Goal: Transaction & Acquisition: Purchase product/service

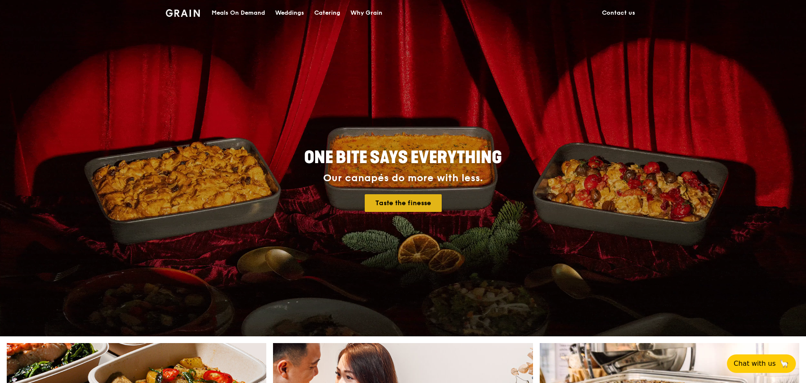
click at [411, 205] on link "Taste the finesse" at bounding box center [403, 203] width 77 height 18
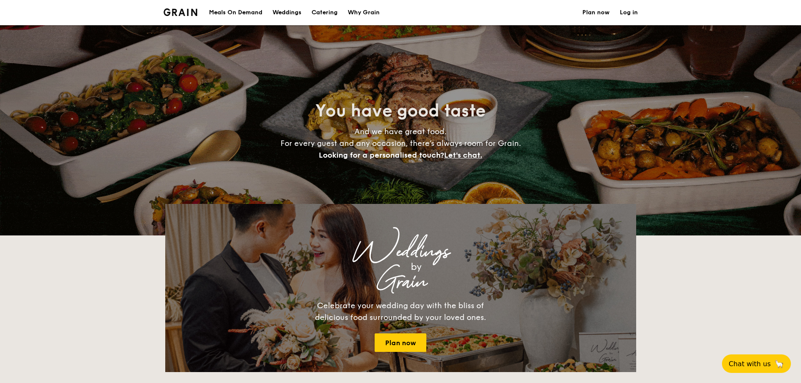
select select
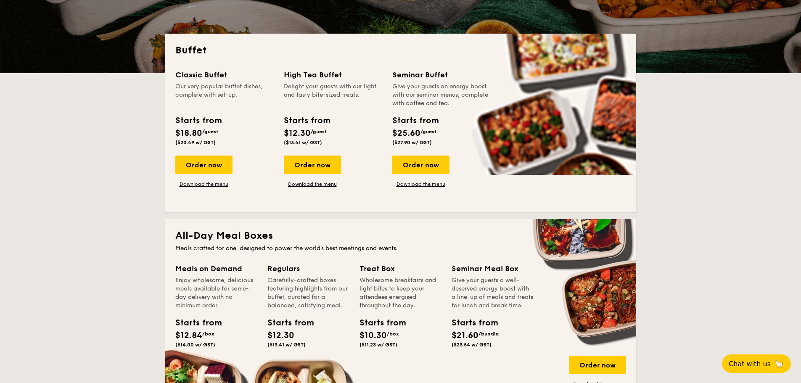
scroll to position [126, 0]
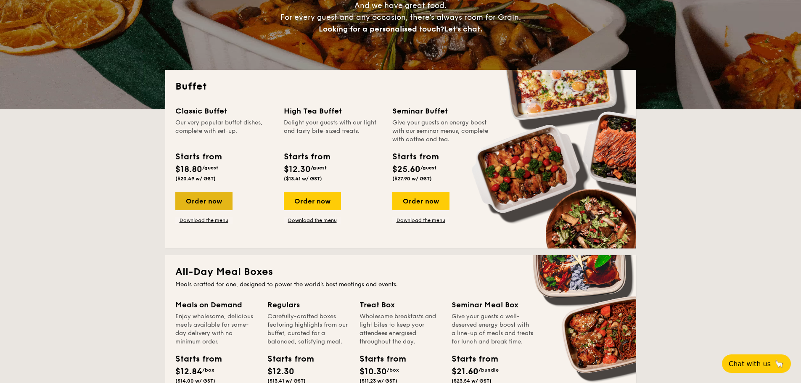
click at [189, 201] on div "Order now" at bounding box center [203, 201] width 57 height 19
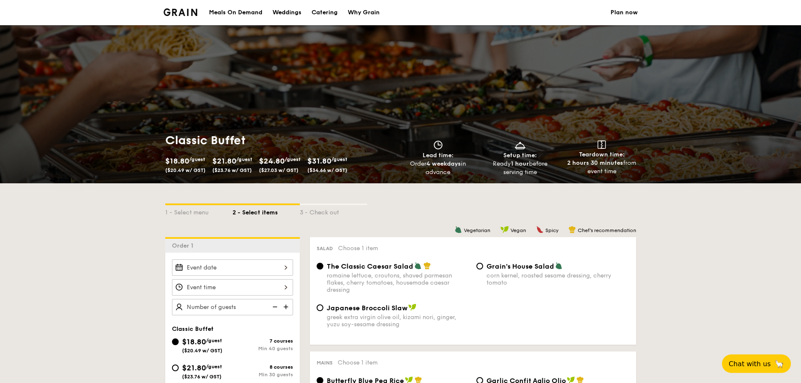
click at [331, 13] on div "Catering" at bounding box center [325, 12] width 26 height 25
select select
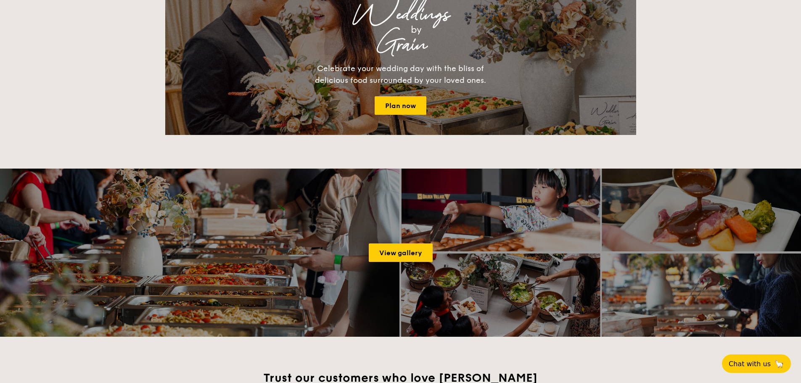
scroll to position [841, 0]
